Goal: Task Accomplishment & Management: Understand process/instructions

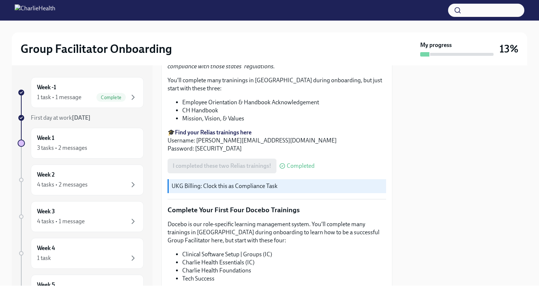
scroll to position [933, 0]
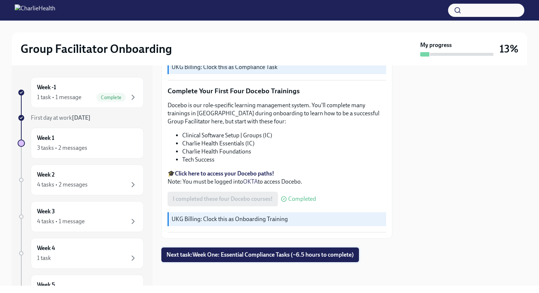
click at [233, 254] on span "Next task : Week One: Essential Compliance Tasks (~6.5 hours to complete)" at bounding box center [260, 254] width 187 height 7
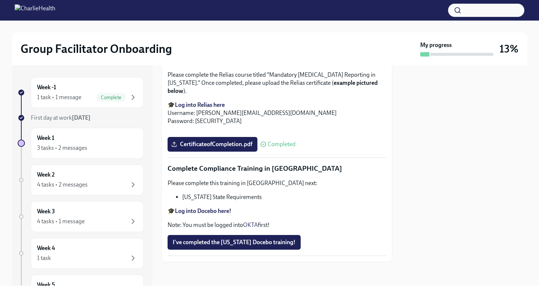
scroll to position [1574, 0]
click at [189, 245] on button "I've completed the [US_STATE] Docebo training!" at bounding box center [234, 242] width 133 height 15
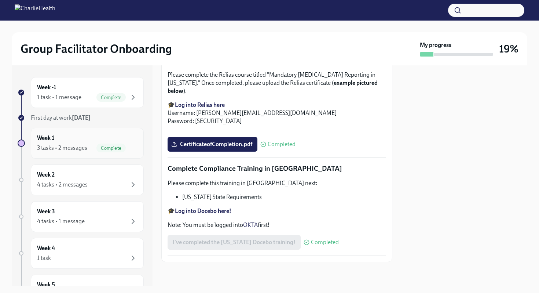
click at [82, 150] on div "3 tasks • 2 messages" at bounding box center [62, 148] width 50 height 8
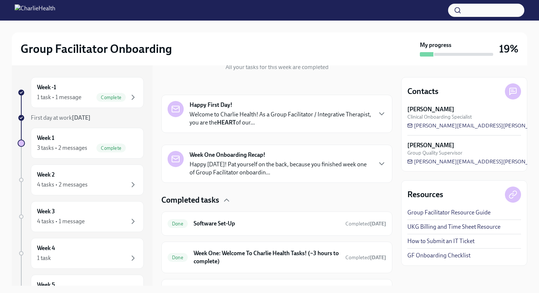
scroll to position [140, 0]
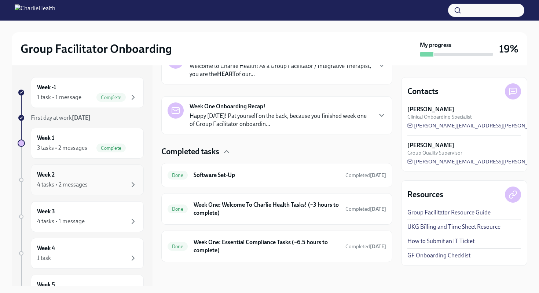
click at [76, 171] on div "Week 2 4 tasks • 2 messages" at bounding box center [87, 180] width 101 height 18
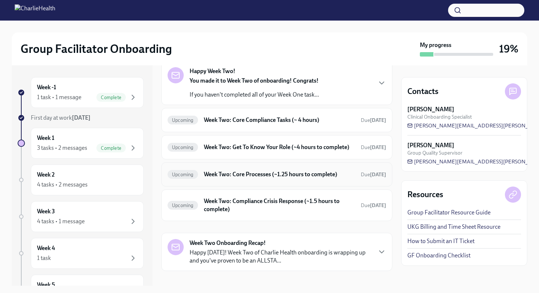
scroll to position [37, 0]
click at [94, 144] on div "3 tasks • 2 messages Complete" at bounding box center [87, 147] width 101 height 9
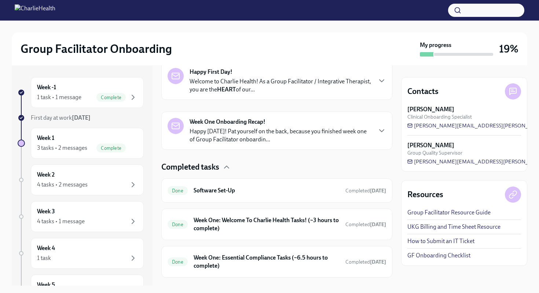
scroll to position [140, 0]
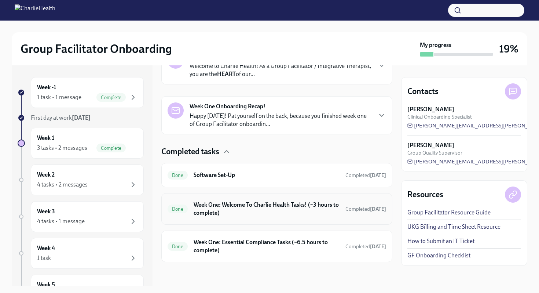
click at [199, 204] on h6 "Week One: Welcome To Charlie Health Tasks! (~3 hours to complete)" at bounding box center [267, 209] width 146 height 16
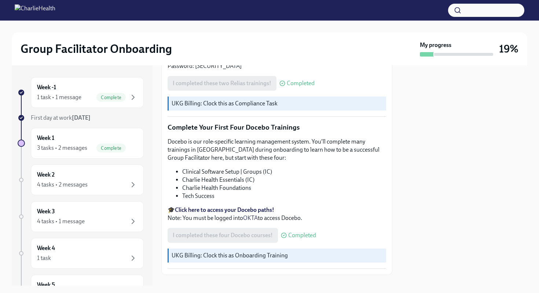
scroll to position [909, 0]
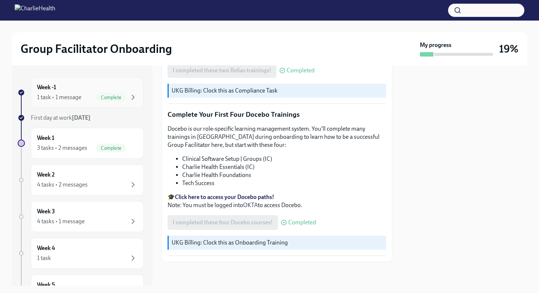
click at [87, 95] on div "1 task • 1 message Complete" at bounding box center [87, 97] width 101 height 9
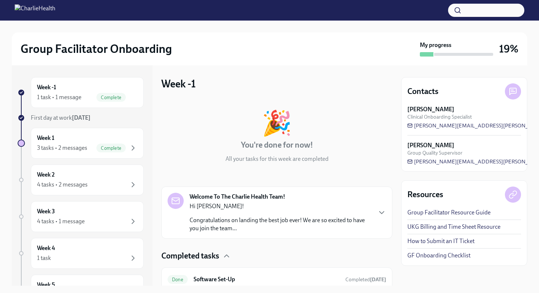
scroll to position [29, 0]
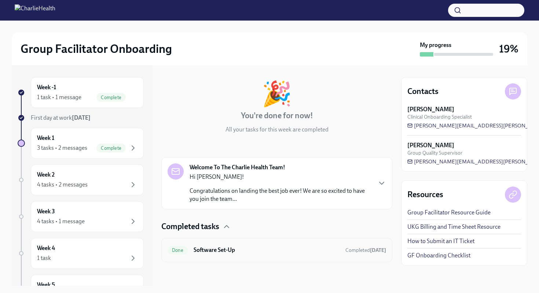
click at [214, 246] on h6 "Software Set-Up" at bounding box center [267, 250] width 146 height 8
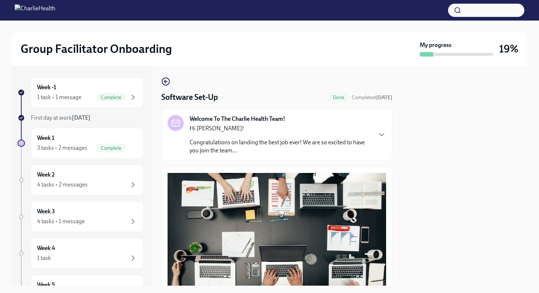
click at [290, 120] on div "Welcome To The Charlie Health Team! Hi [PERSON_NAME]! Congratulations on landin…" at bounding box center [281, 135] width 182 height 40
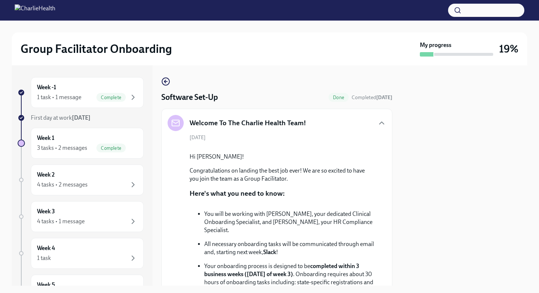
click at [290, 120] on h5 "Welcome To The Charlie Health Team!" at bounding box center [248, 123] width 117 height 10
click at [384, 120] on icon "button" at bounding box center [381, 122] width 9 height 9
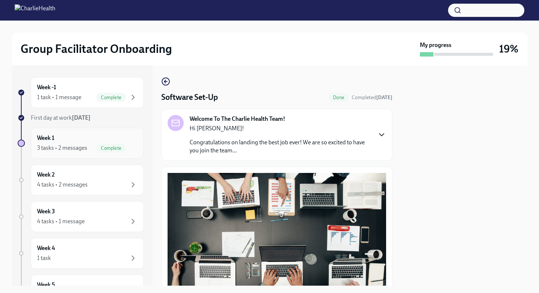
click at [83, 144] on div "3 tasks • 2 messages" at bounding box center [62, 148] width 50 height 8
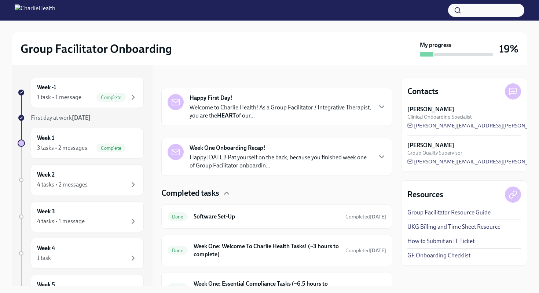
scroll to position [140, 0]
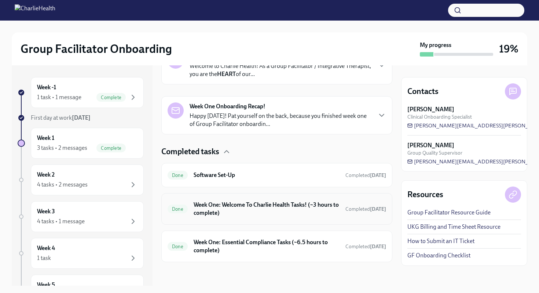
click at [218, 207] on h6 "Week One: Welcome To Charlie Health Tasks! (~3 hours to complete)" at bounding box center [267, 209] width 146 height 16
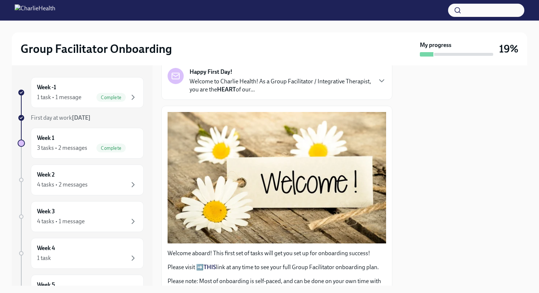
scroll to position [56, 0]
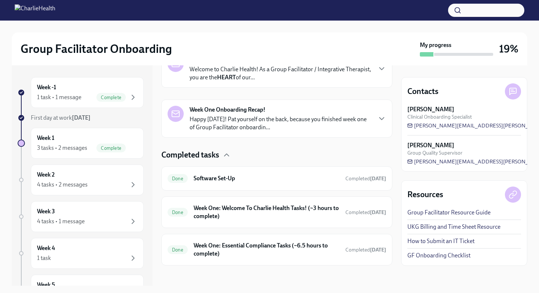
scroll to position [140, 0]
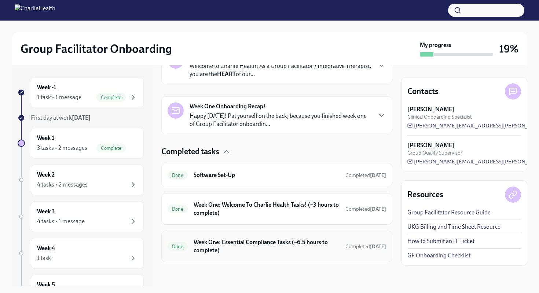
click at [205, 252] on h6 "Week One: Essential Compliance Tasks (~6.5 hours to complete)" at bounding box center [267, 246] width 146 height 16
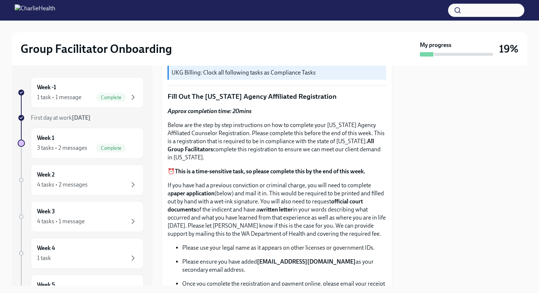
scroll to position [256, 0]
